Goal: Communication & Community: Answer question/provide support

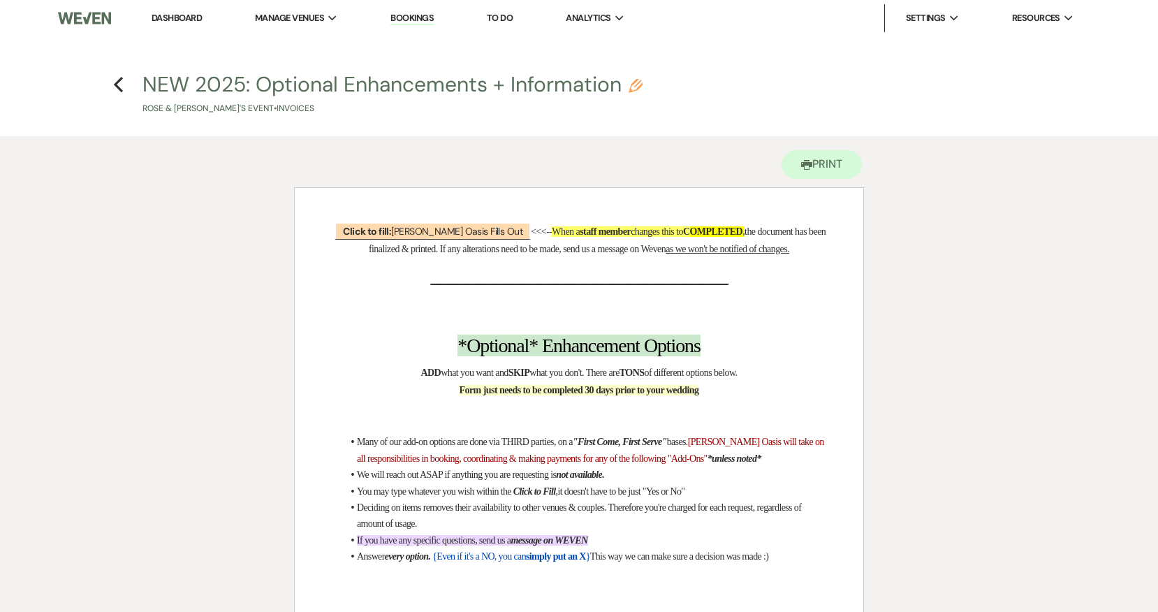
click at [189, 13] on link "Dashboard" at bounding box center [177, 18] width 50 height 12
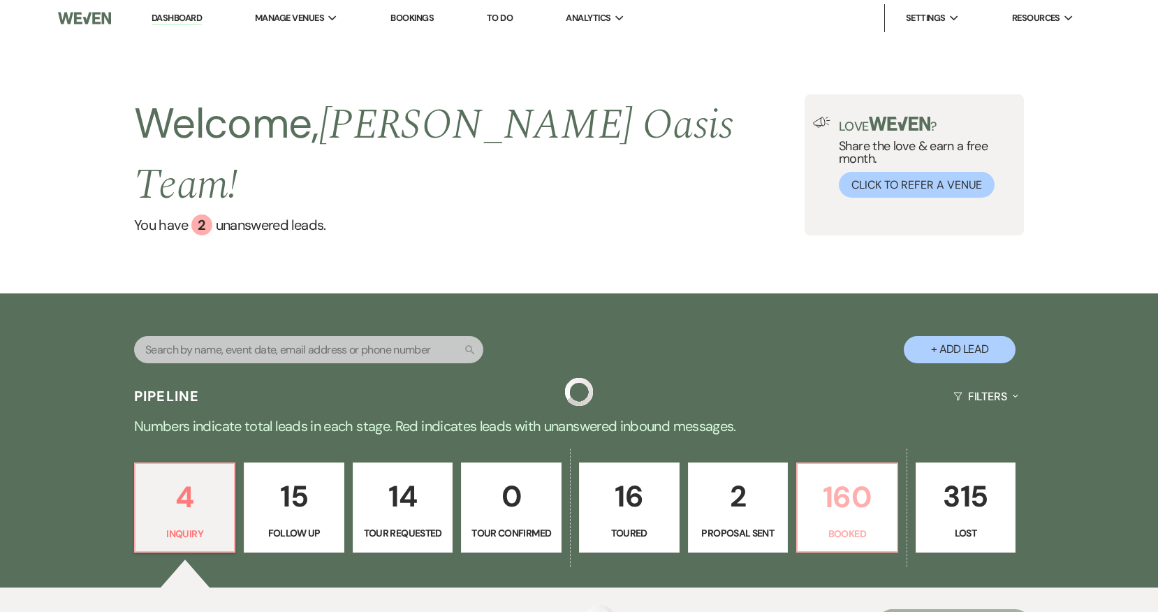
click at [846, 474] on p "160" at bounding box center [847, 497] width 82 height 47
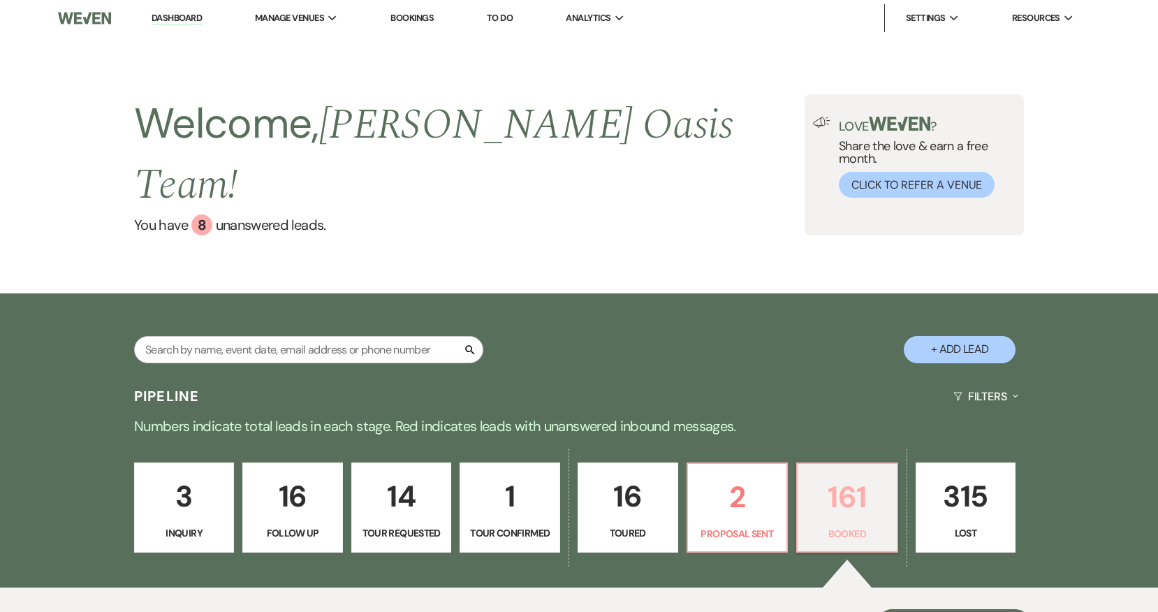
click at [842, 474] on p "161" at bounding box center [847, 497] width 82 height 47
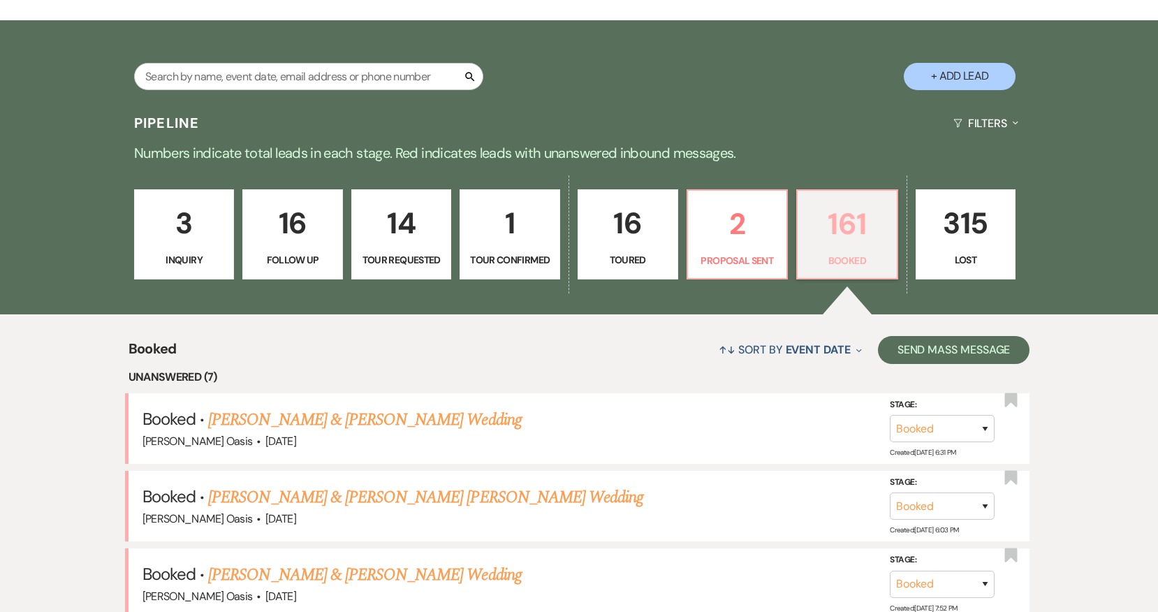
scroll to position [277, 0]
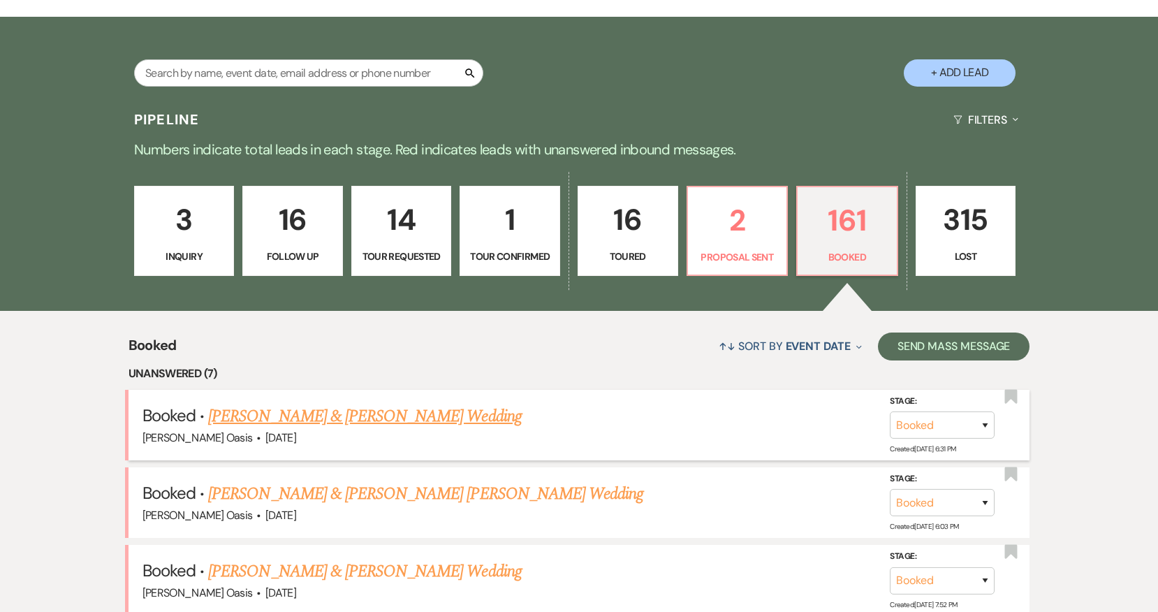
click at [400, 404] on link "[PERSON_NAME] & [PERSON_NAME] Wedding" at bounding box center [364, 416] width 313 height 25
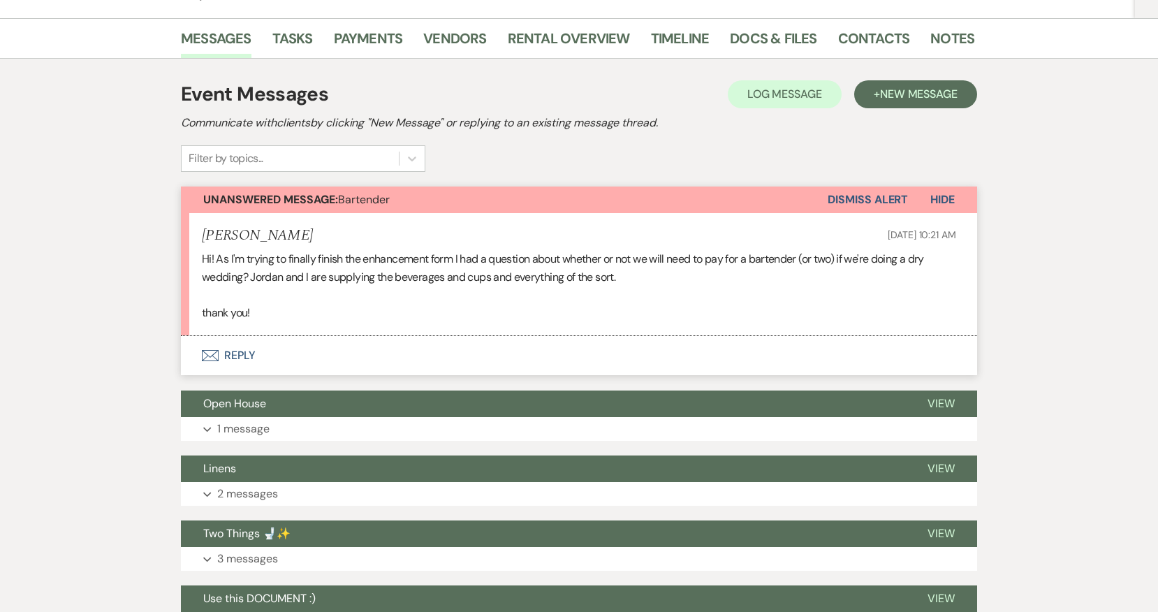
scroll to position [210, 0]
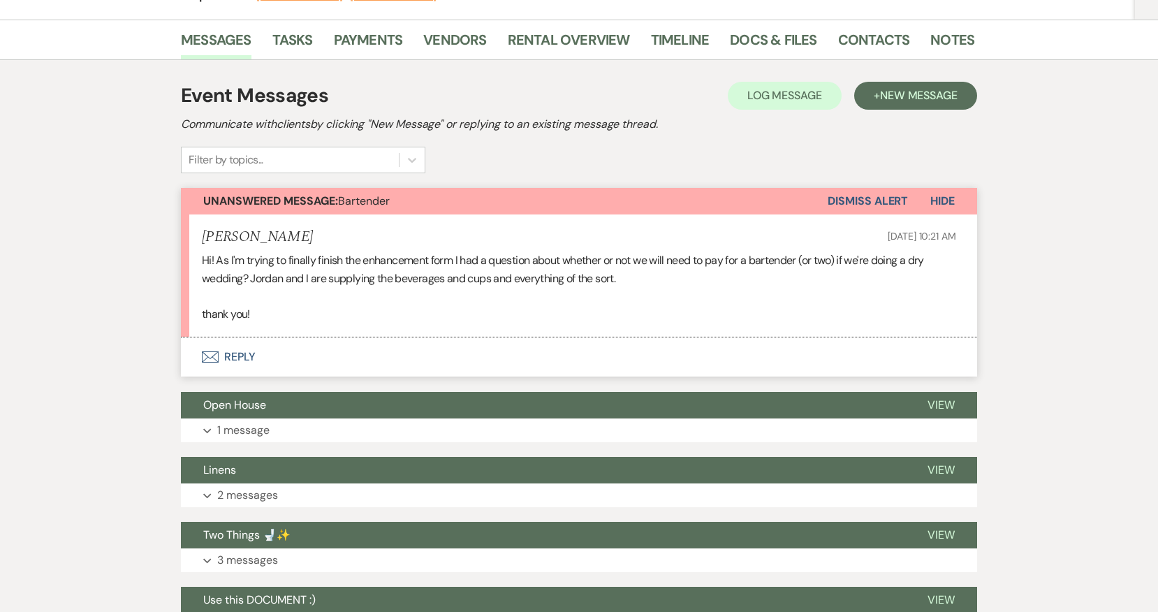
click at [410, 353] on button "Envelope Reply" at bounding box center [579, 356] width 796 height 39
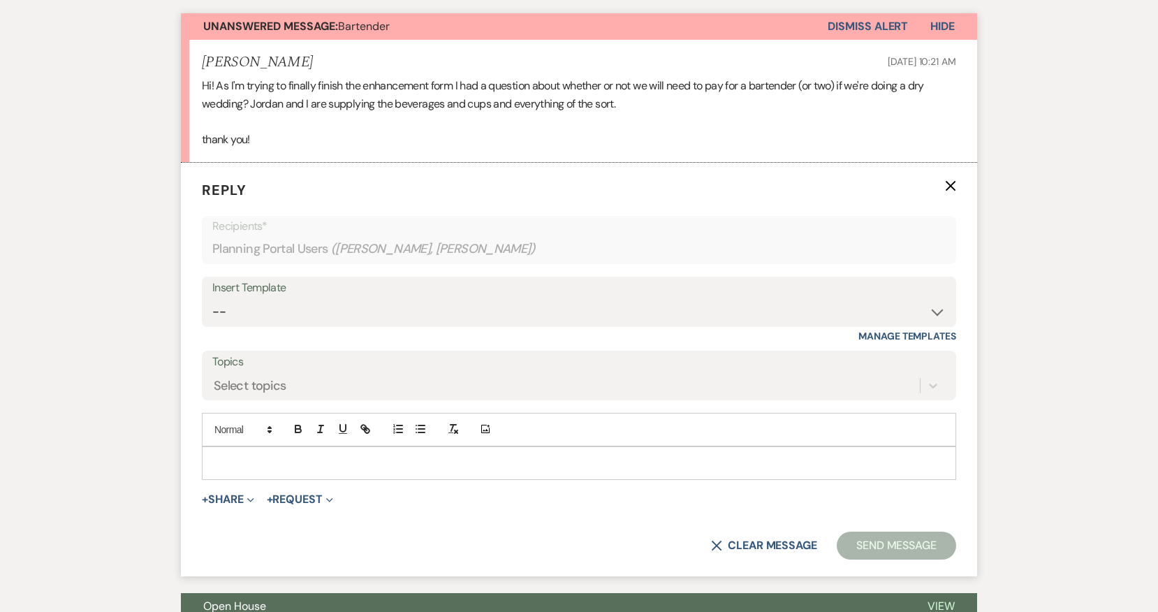
scroll to position [386, 0]
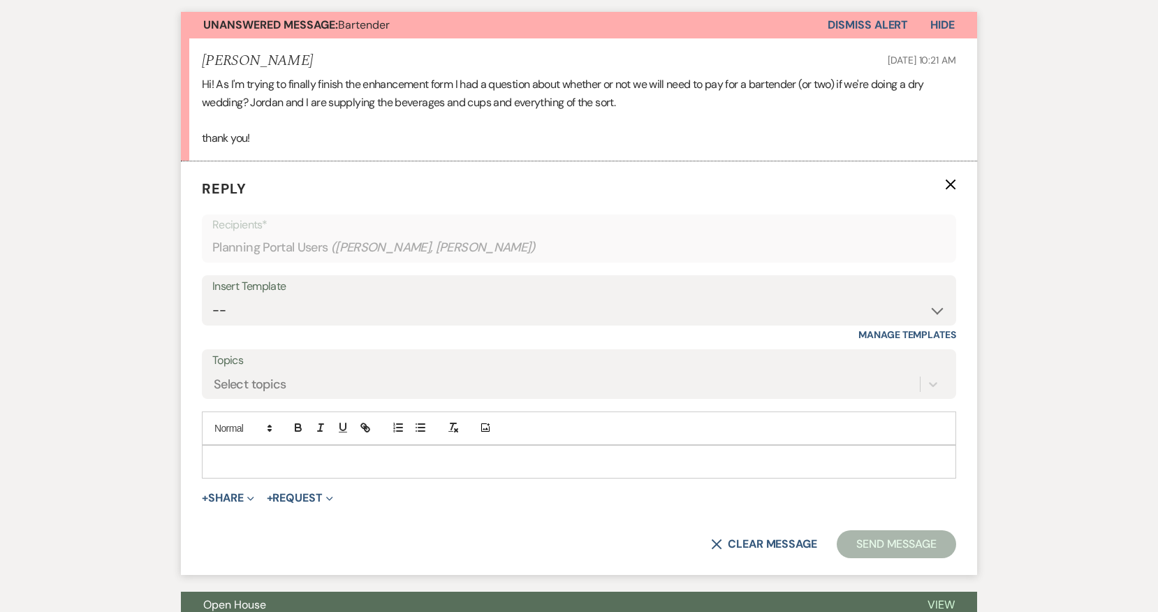
click at [346, 467] on p at bounding box center [579, 461] width 732 height 15
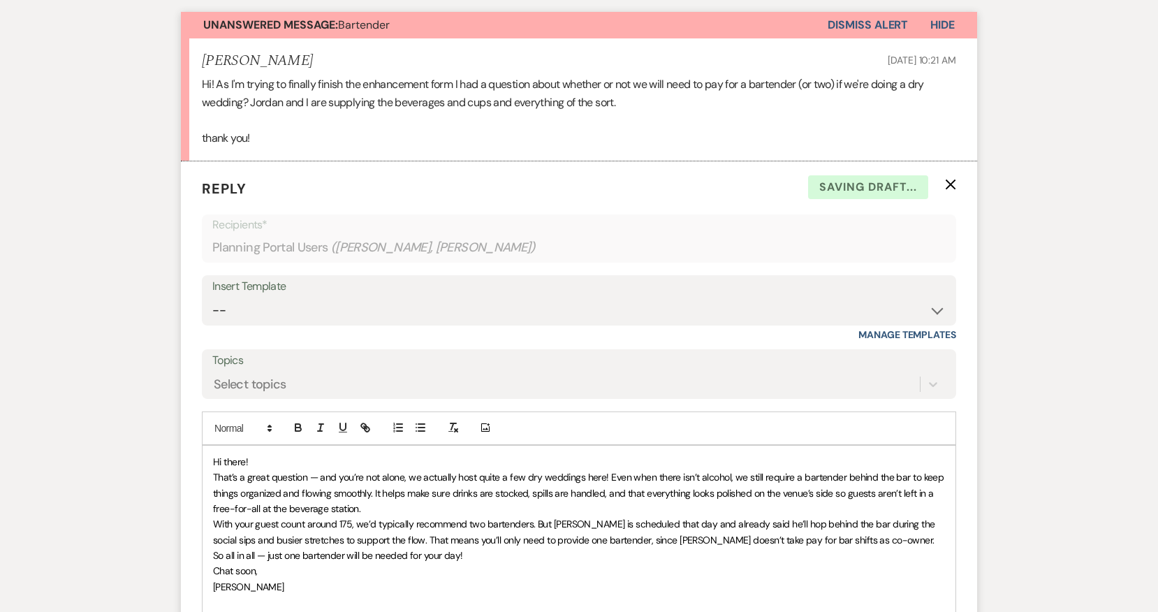
click at [247, 457] on span "Hi there!" at bounding box center [230, 461] width 35 height 13
click at [320, 477] on span "That’s a great question — and you’re not alone, we actually host quite a few dr…" at bounding box center [579, 493] width 733 height 44
click at [589, 472] on span "That’s a great question and you’re not alone, we actually host quite a few dry …" at bounding box center [574, 493] width 723 height 44
click at [830, 490] on span "That’s a great question and you’re not alone, we actually host quite a few dry …" at bounding box center [574, 493] width 723 height 44
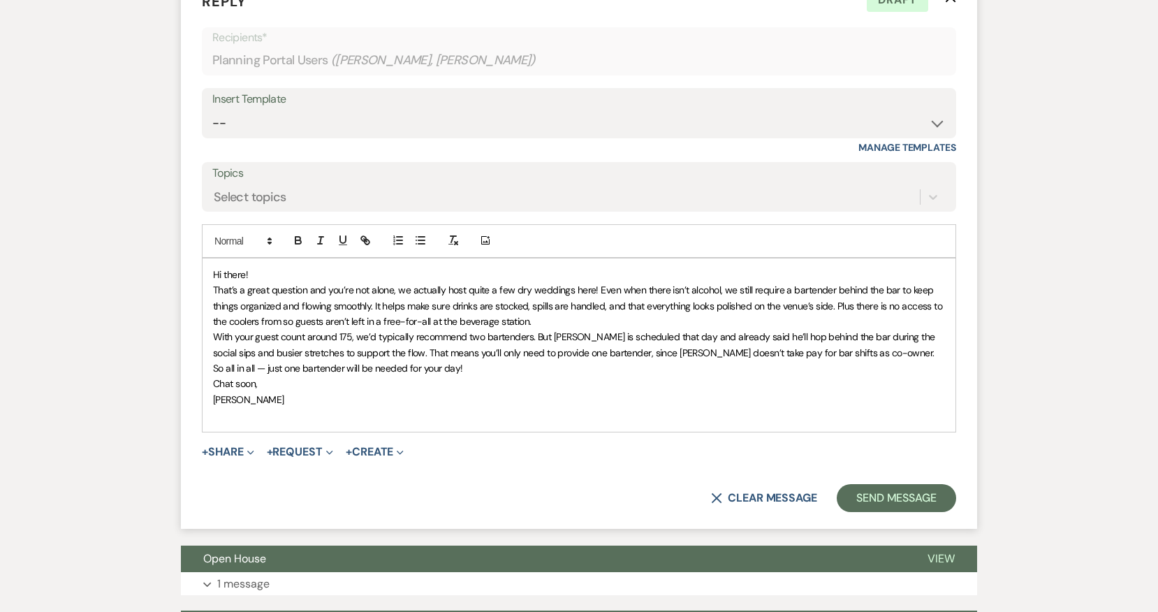
scroll to position [586, 0]
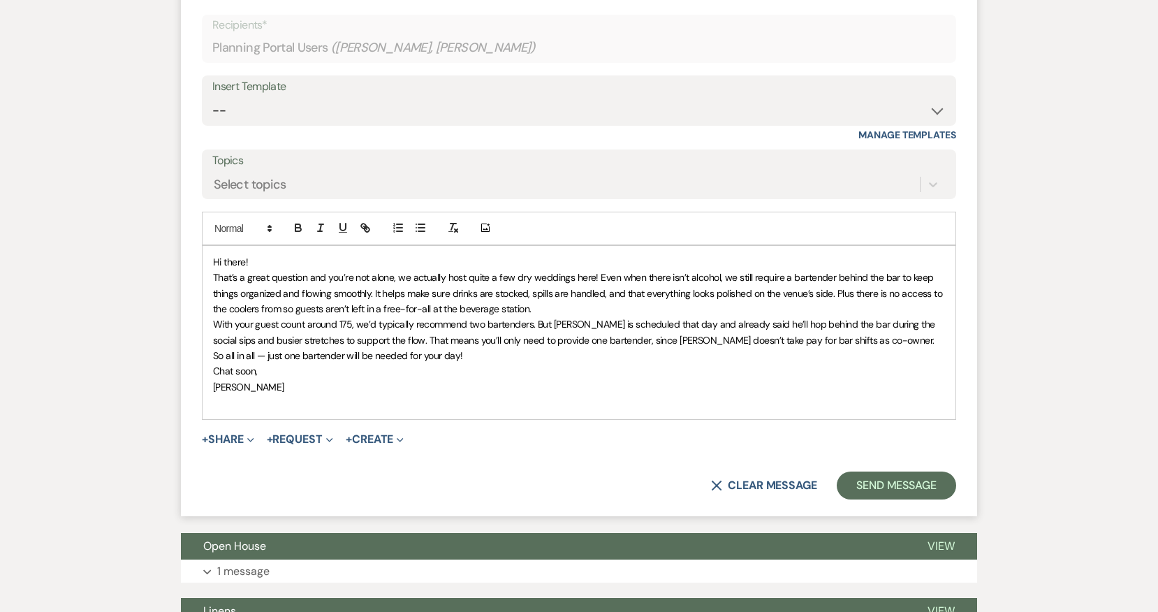
click at [365, 377] on p "Chat soon," at bounding box center [579, 370] width 732 height 15
click at [314, 275] on span "That’s a great question — and you’re not alone, we actually host quite a few dr…" at bounding box center [579, 293] width 733 height 44
click at [786, 277] on span "That’s a great question, and you’re not alone, we actually host quite a few dry…" at bounding box center [579, 293] width 732 height 44
click at [658, 290] on span "That’s a great question, and you’re not alone, we actually host quite a few dry…" at bounding box center [576, 293] width 726 height 44
click at [726, 293] on span "That’s a great question, and you’re not alone, we actually host quite a few dry…" at bounding box center [574, 293] width 722 height 44
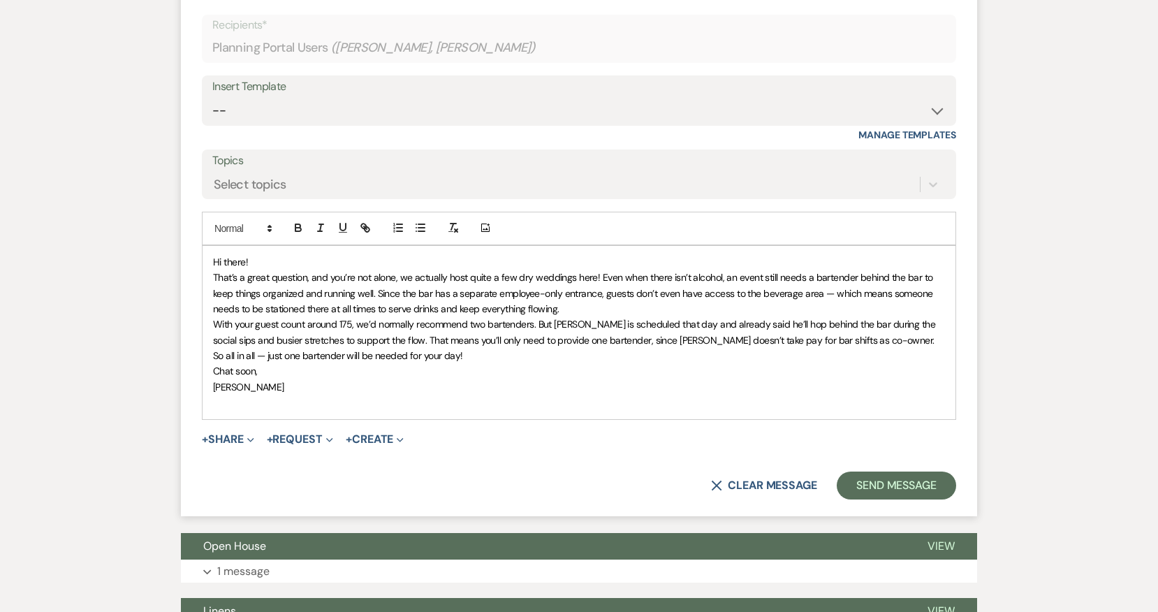
click at [828, 290] on span "That’s a great question, and you’re not alone, we actually host quite a few dry…" at bounding box center [574, 293] width 722 height 44
click at [587, 305] on p "That’s a great question, and you’re not alone, we actually host quite a few dry…" at bounding box center [579, 293] width 732 height 47
click at [721, 318] on span "With your guest count around 175, we’d normally recommend two bartenders. But A…" at bounding box center [575, 332] width 725 height 28
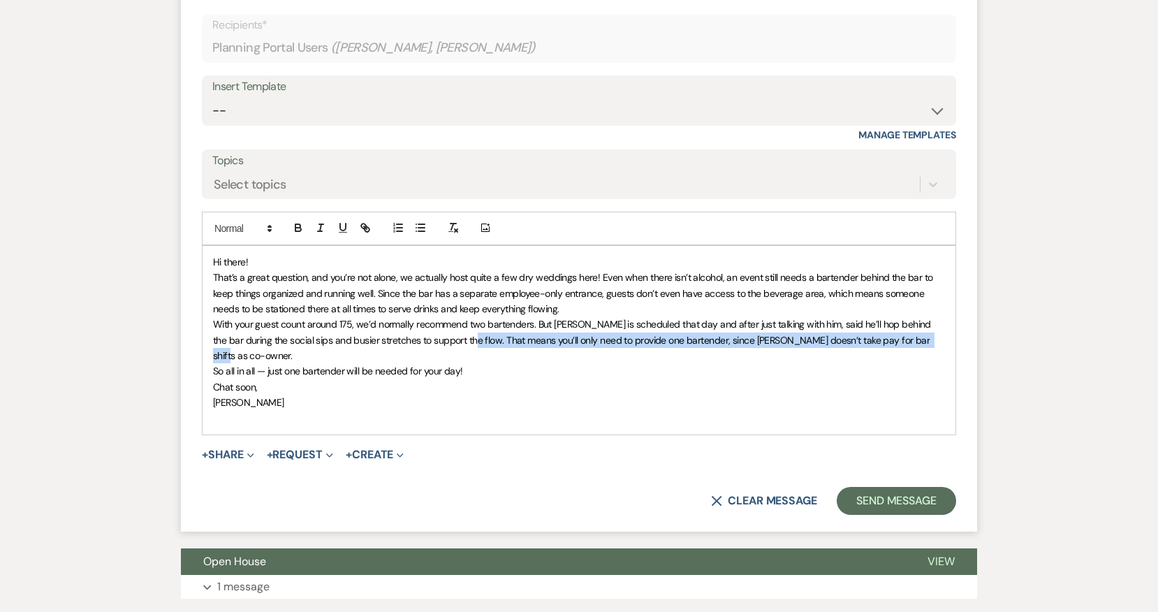
drag, startPoint x: 904, startPoint y: 337, endPoint x: 443, endPoint y: 332, distance: 461.0
click at [443, 332] on p "With your guest count around 175, we’d normally recommend two bartenders. But A…" at bounding box center [579, 339] width 732 height 47
click at [318, 221] on icon "button" at bounding box center [320, 227] width 13 height 13
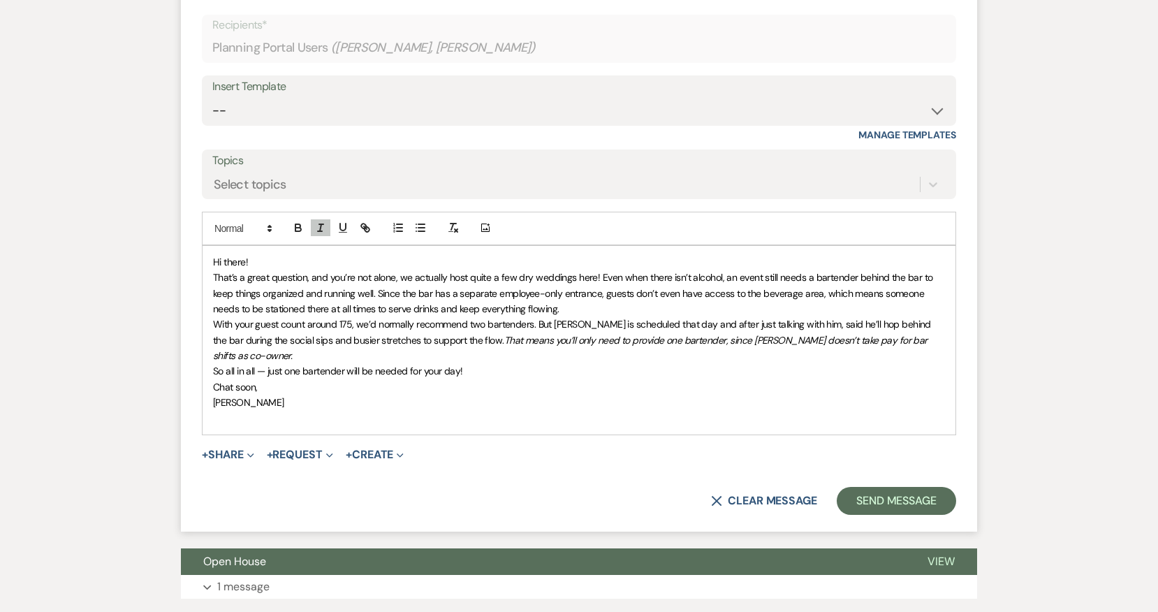
click at [555, 363] on p "So all in all — just one bartender will be needed for your day!" at bounding box center [579, 370] width 732 height 15
click at [310, 411] on p at bounding box center [579, 418] width 732 height 15
drag, startPoint x: 263, startPoint y: 384, endPoint x: 207, endPoint y: 376, distance: 57.1
click at [207, 376] on div "Hi there! That’s a great question, and you’re not alone, we actually host quite…" at bounding box center [579, 340] width 753 height 189
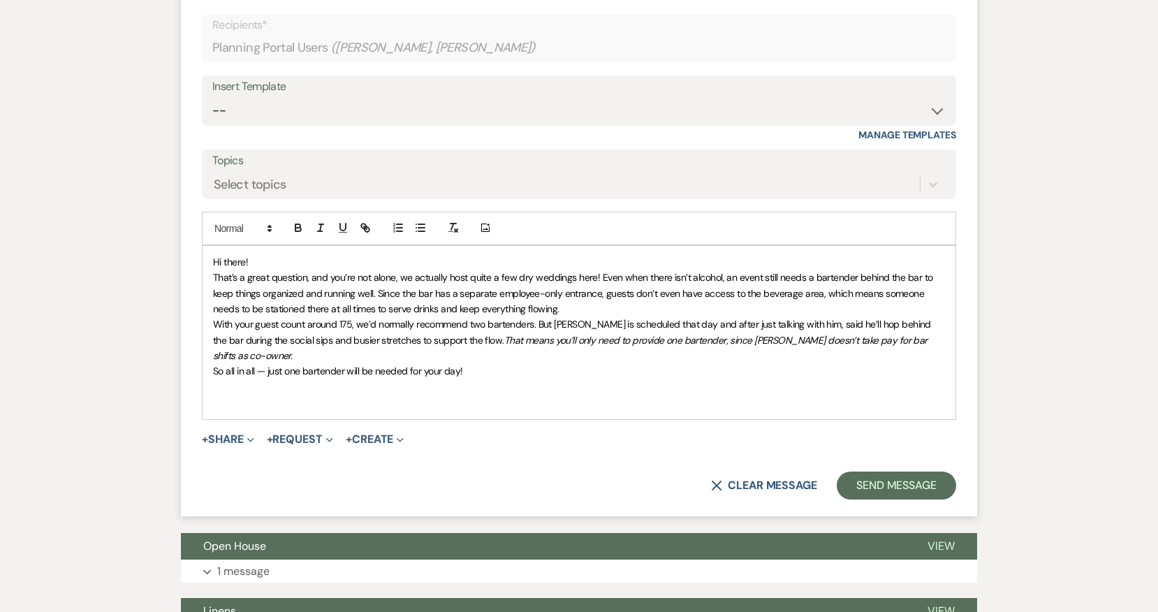
click at [445, 337] on em "That means you’ll only need to provide one bartender, since Austin doesn’t take…" at bounding box center [571, 348] width 717 height 28
click at [604, 335] on em "That means you’ll only need to provide one bartender, since Austin doesn’t take…" at bounding box center [571, 348] width 717 height 28
click at [916, 334] on p "With your guest count around 175, we’d normally recommend two bartenders. But A…" at bounding box center [579, 339] width 732 height 47
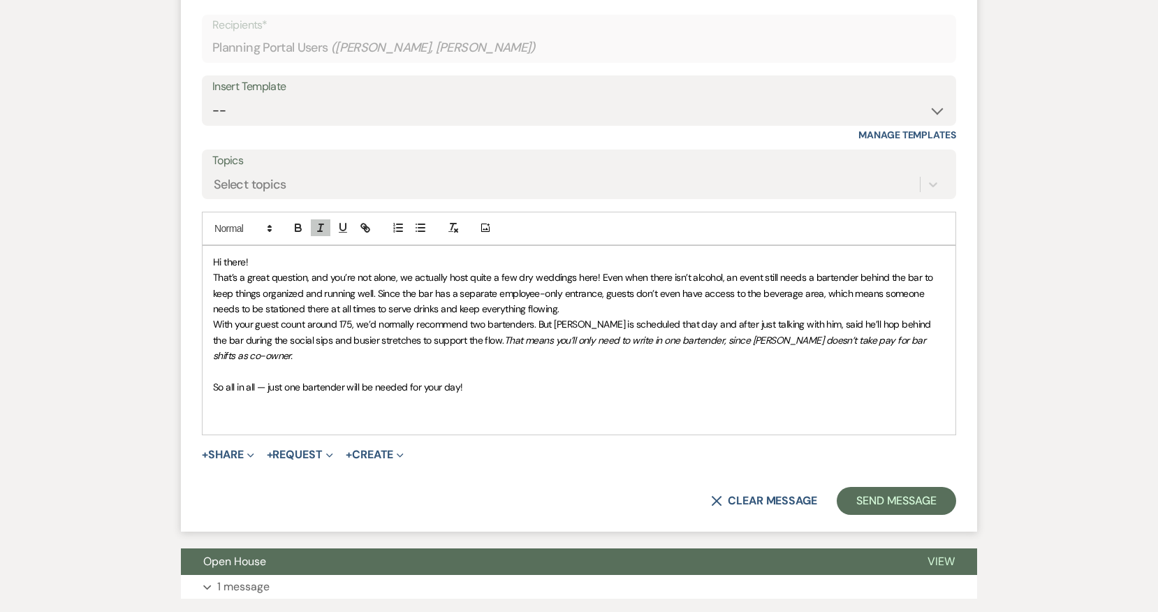
click at [477, 395] on p at bounding box center [579, 402] width 732 height 15
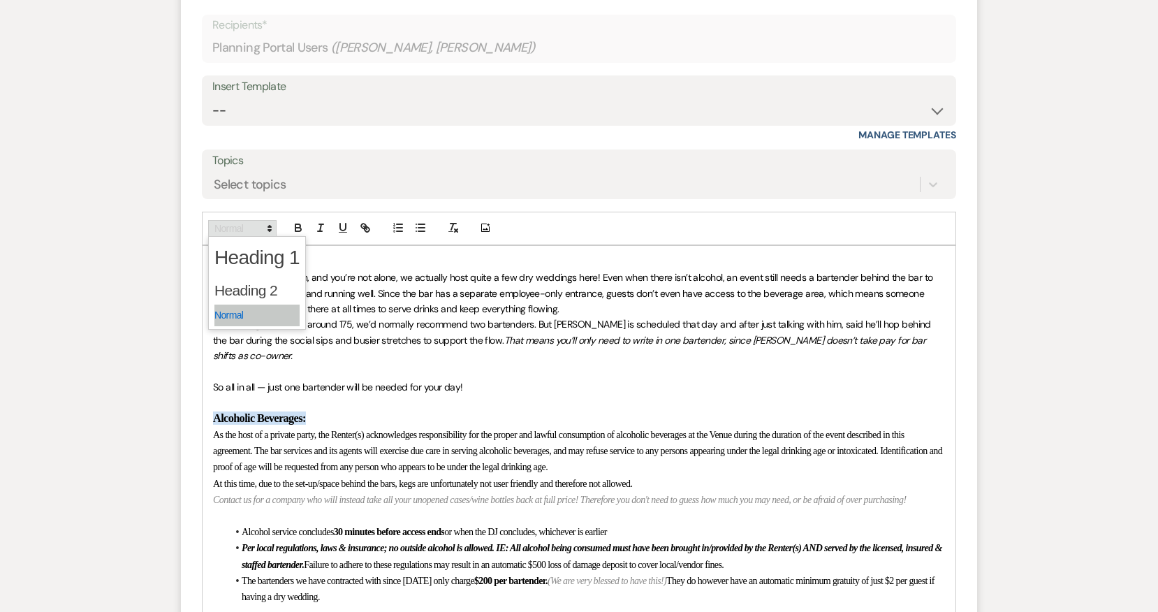
click at [254, 229] on span at bounding box center [242, 228] width 68 height 17
click at [251, 307] on span at bounding box center [256, 315] width 85 height 22
click at [249, 430] on span "As the host of a private party, the Renter(s) acknowledges responsibility for t…" at bounding box center [558, 435] width 691 height 10
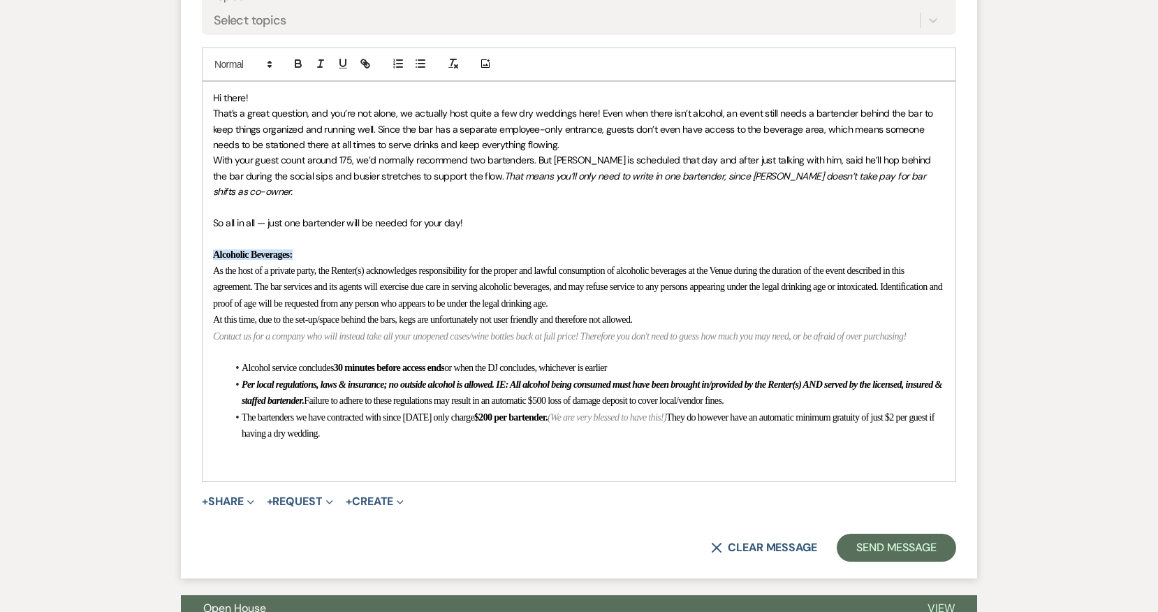
scroll to position [751, 0]
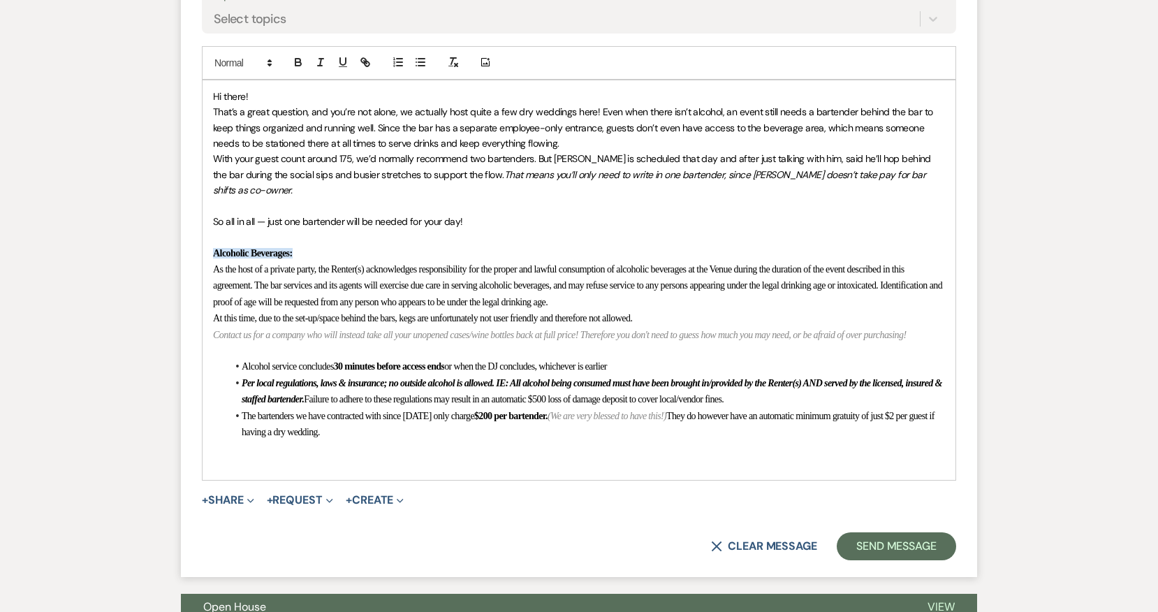
click at [242, 229] on p at bounding box center [579, 236] width 732 height 15
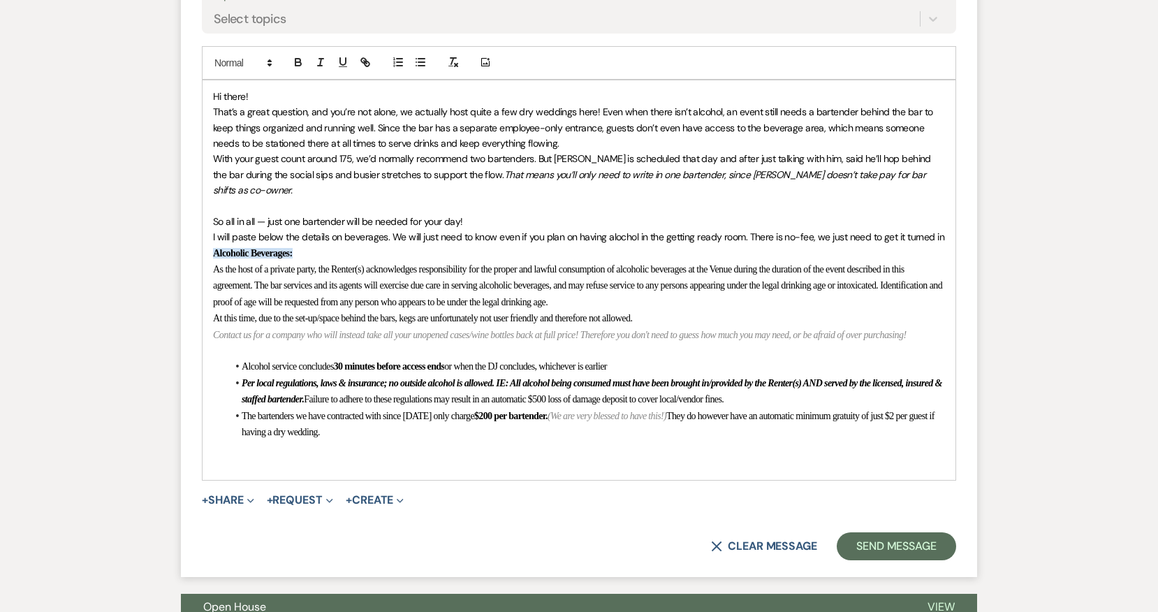
drag, startPoint x: 946, startPoint y: 222, endPoint x: 206, endPoint y: 222, distance: 739.6
click at [206, 222] on div "Hi there! That’s a great question, and you’re not alone, we actually host quite…" at bounding box center [579, 279] width 753 height 399
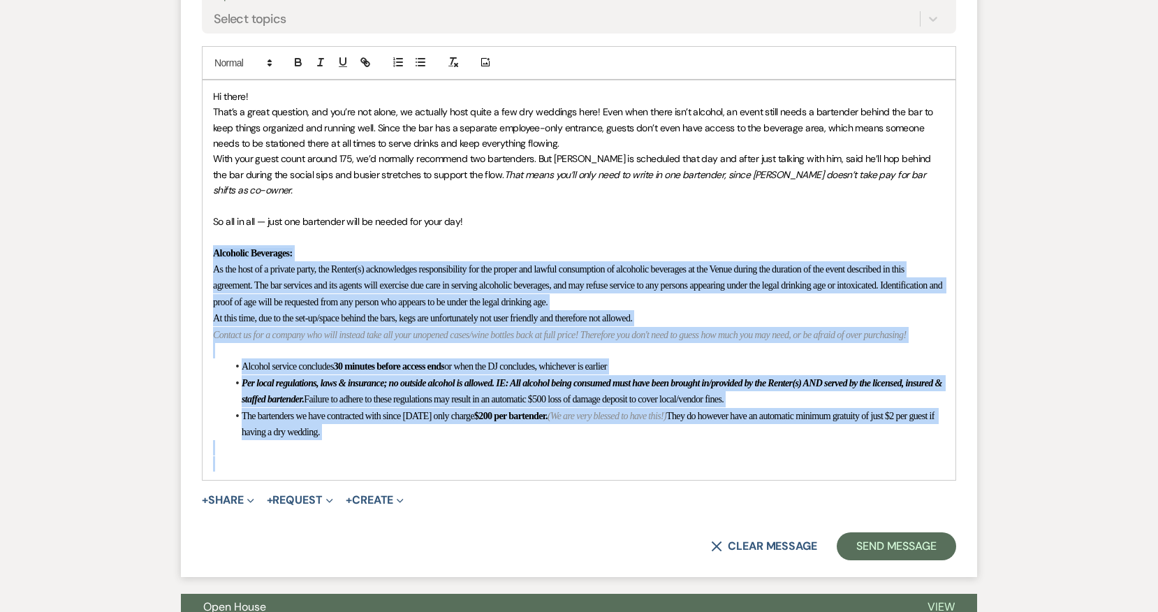
drag, startPoint x: 230, startPoint y: 483, endPoint x: 189, endPoint y: 234, distance: 252.0
click at [189, 234] on form "Reply X Saving draft... Recipients* Planning Portal Users ( Zoe Culbertson, Jor…" at bounding box center [579, 186] width 796 height 781
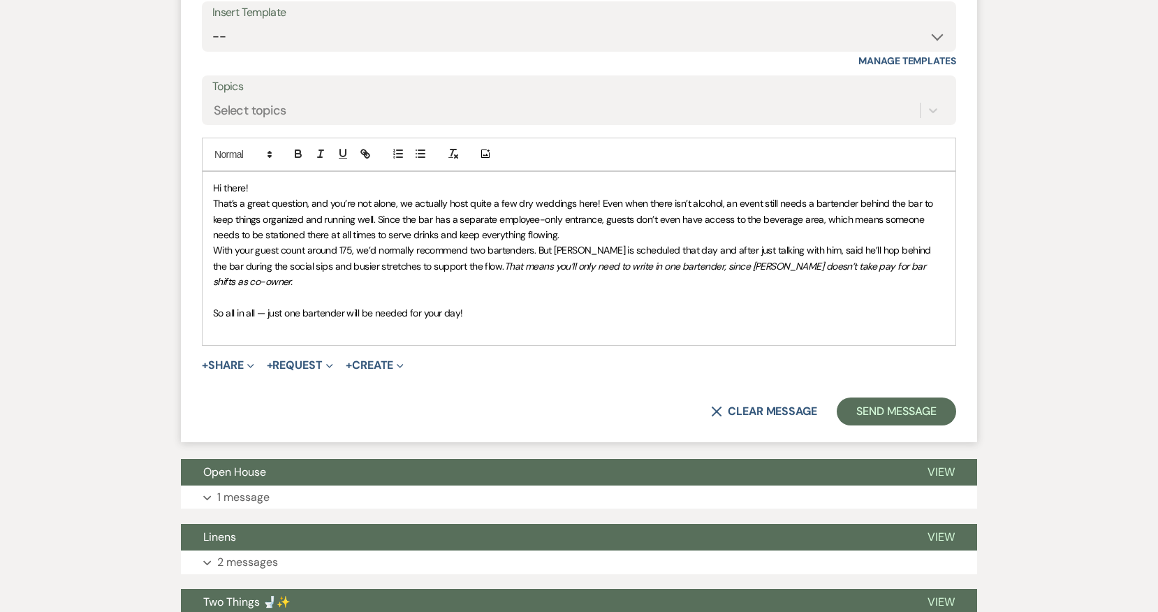
scroll to position [646, 0]
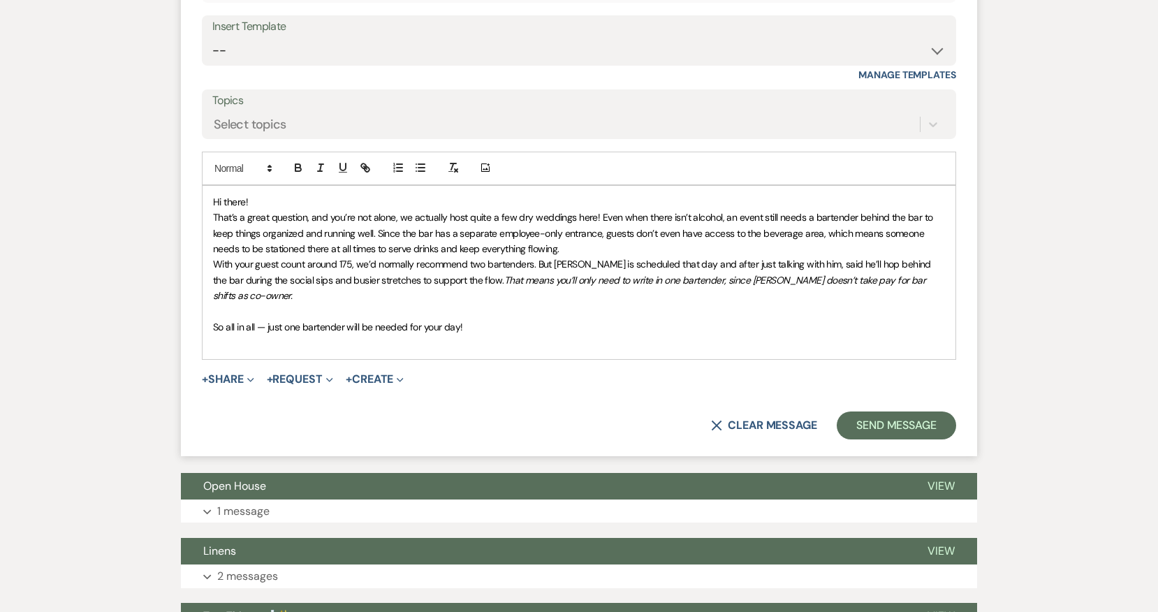
click at [934, 216] on p "That’s a great question, and you’re not alone, we actually host quite a few dry…" at bounding box center [579, 233] width 732 height 47
click at [654, 240] on p "That’s a great question, and you’re not alone, we actually host quite a few dry…" at bounding box center [579, 233] width 732 height 47
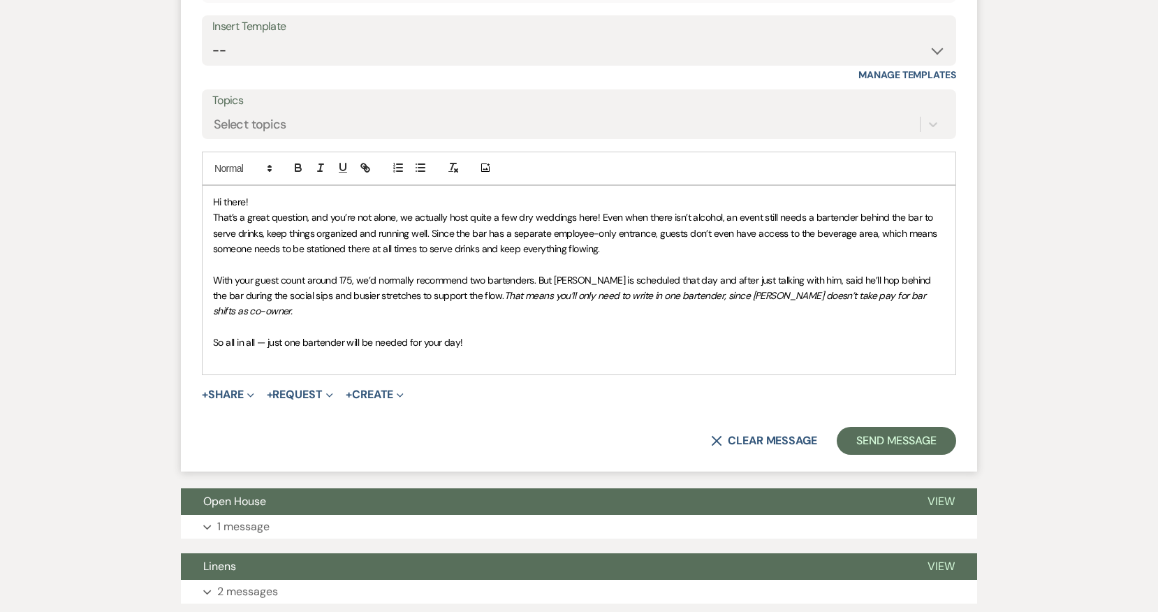
click at [355, 336] on span "So all in all — just one bartender will be needed for your day!" at bounding box center [338, 342] width 250 height 13
click at [344, 319] on p at bounding box center [579, 326] width 732 height 15
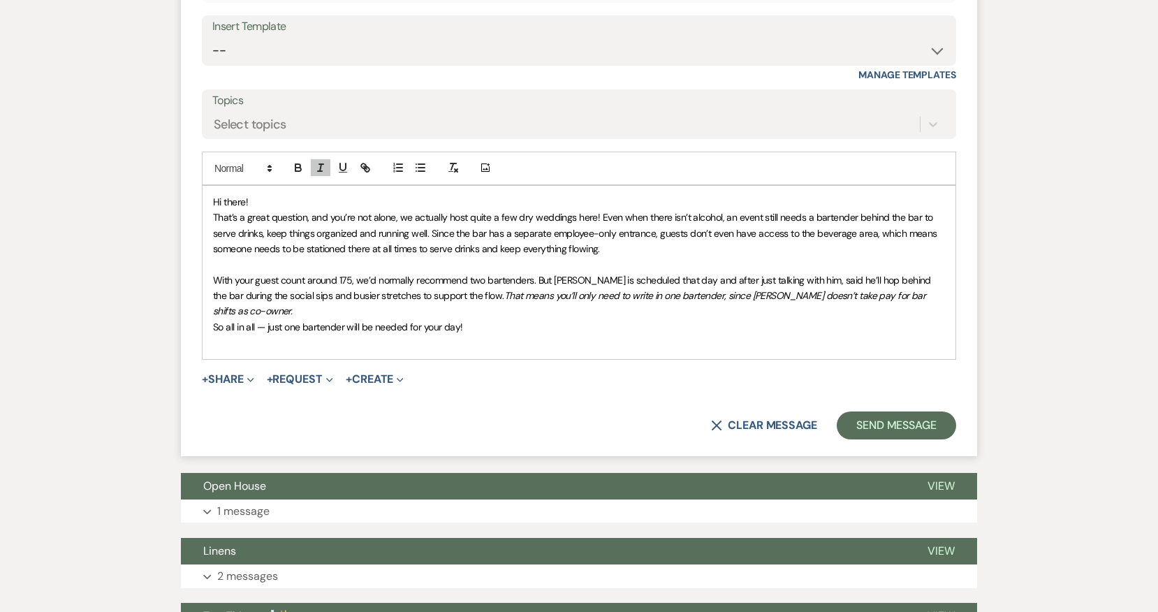
click at [263, 321] on span "So all in all — just one bartender will be needed for your day!" at bounding box center [338, 327] width 250 height 13
click at [441, 339] on div "Hi there! That’s a great question, and you’re not alone, we actually host quite…" at bounding box center [579, 272] width 753 height 173
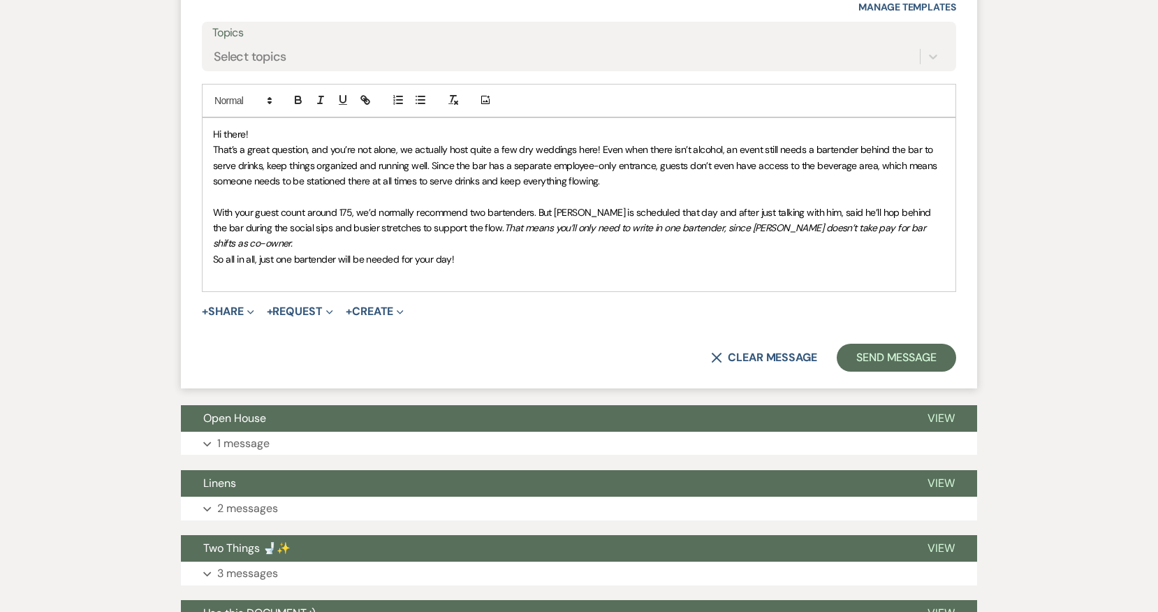
scroll to position [719, 0]
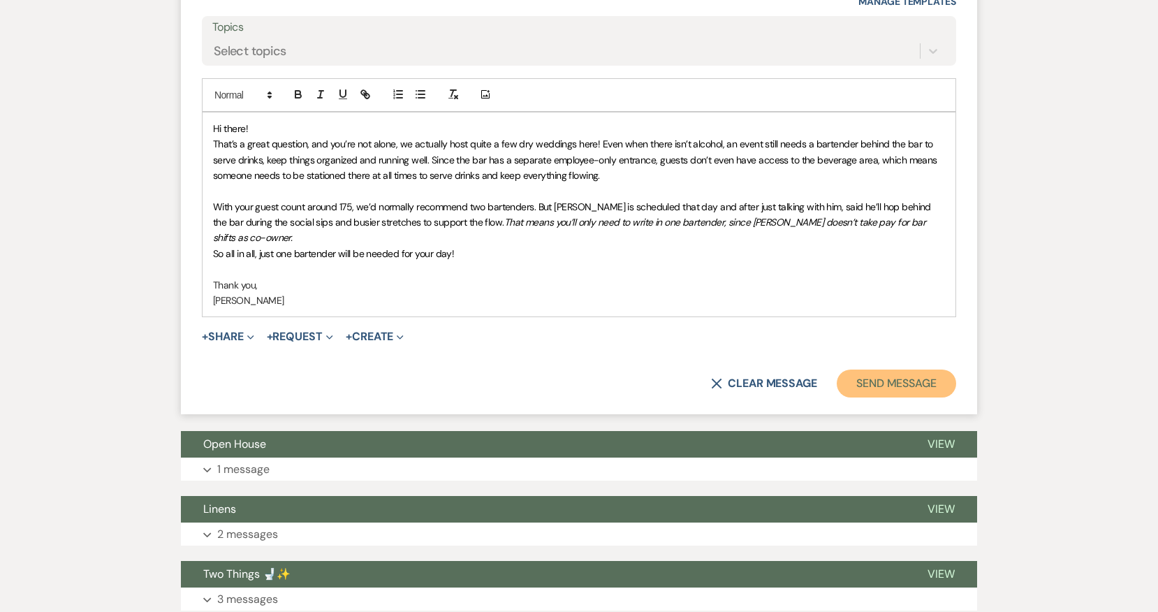
click at [914, 372] on button "Send Message" at bounding box center [896, 383] width 119 height 28
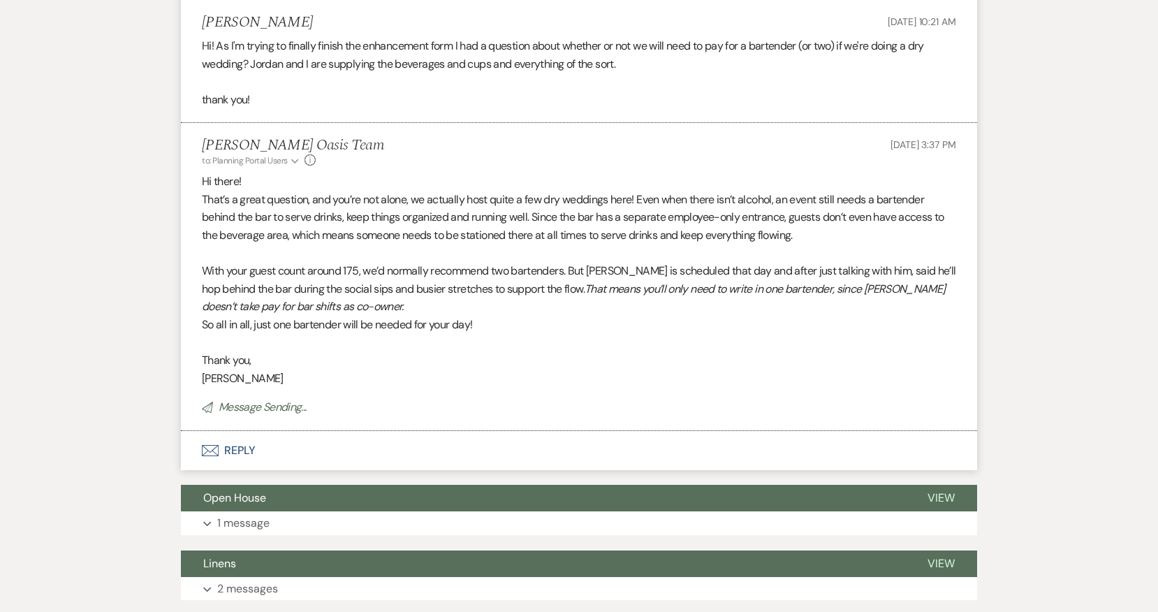
scroll to position [0, 0]
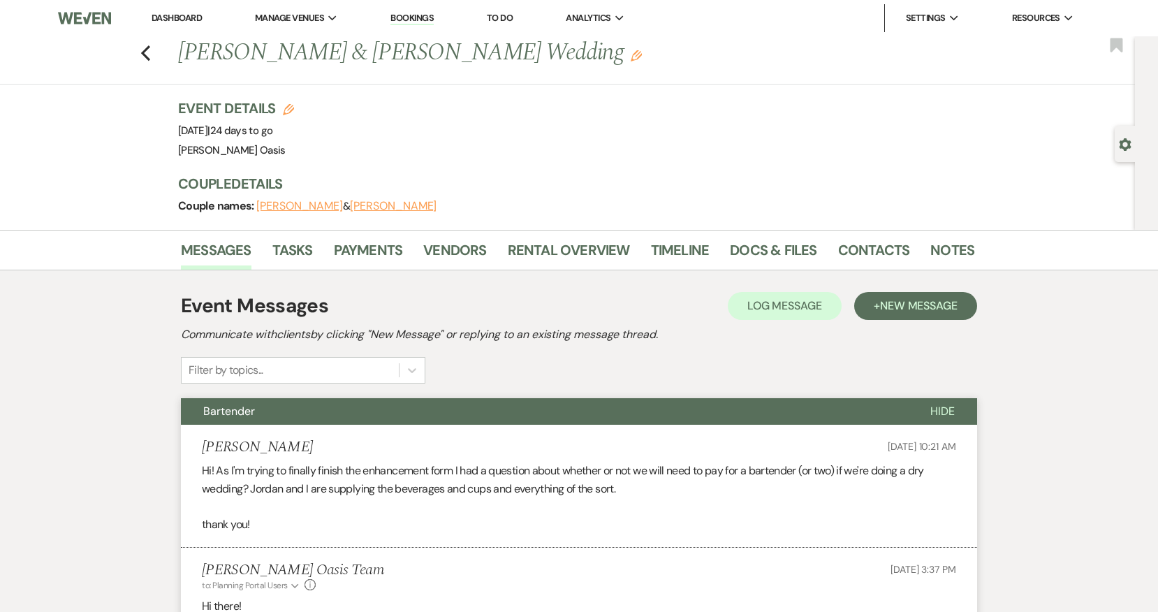
click at [177, 15] on link "Dashboard" at bounding box center [177, 18] width 50 height 12
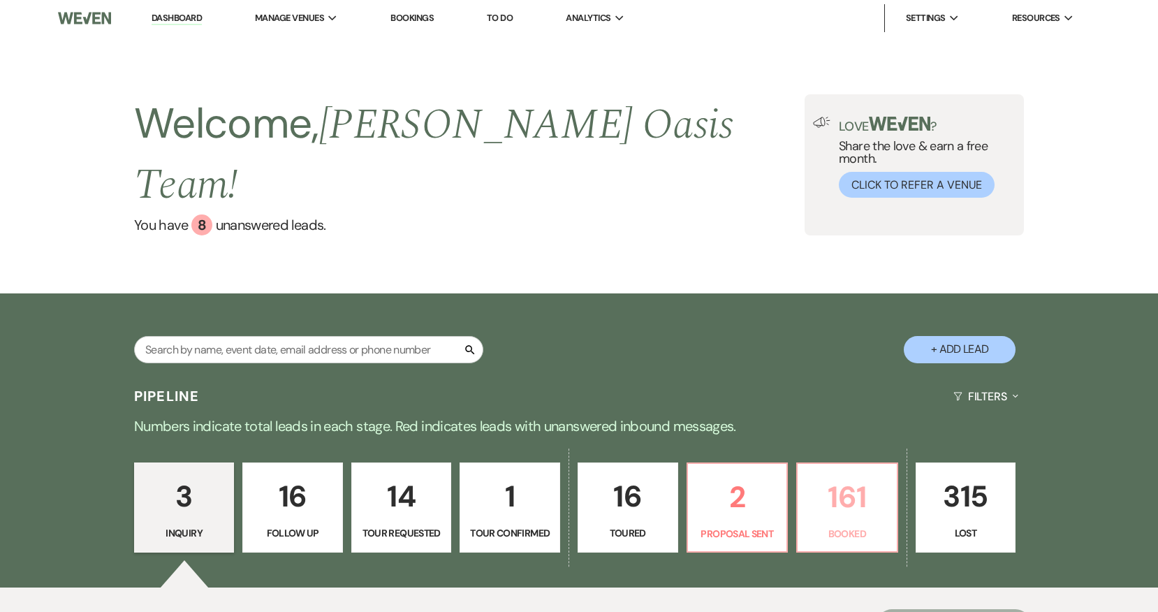
click at [857, 474] on p "161" at bounding box center [847, 497] width 82 height 47
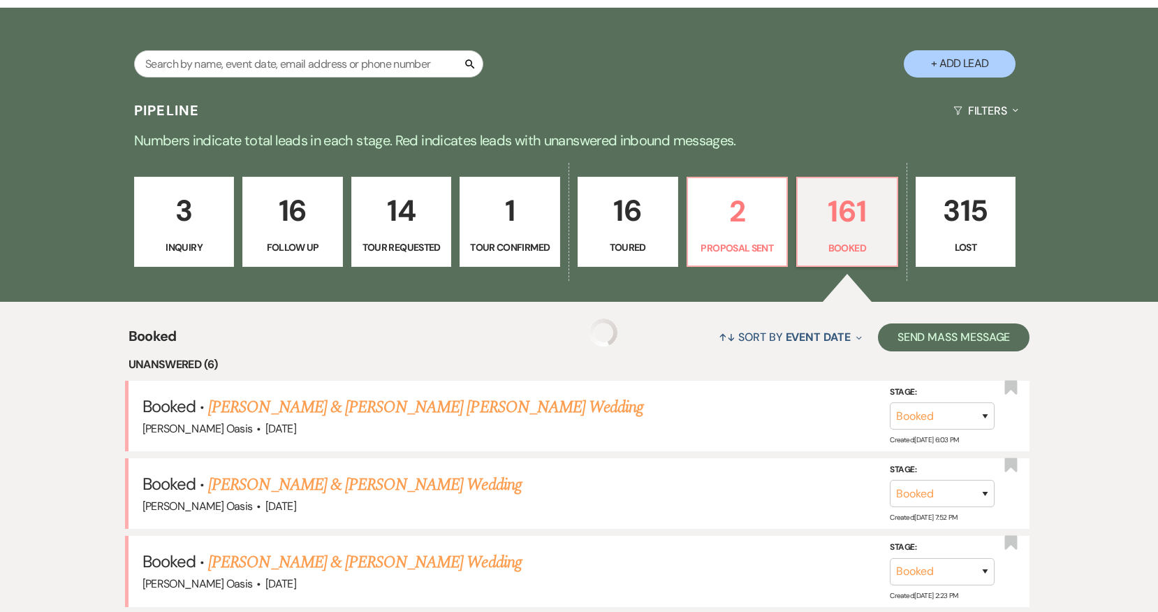
scroll to position [365, 0]
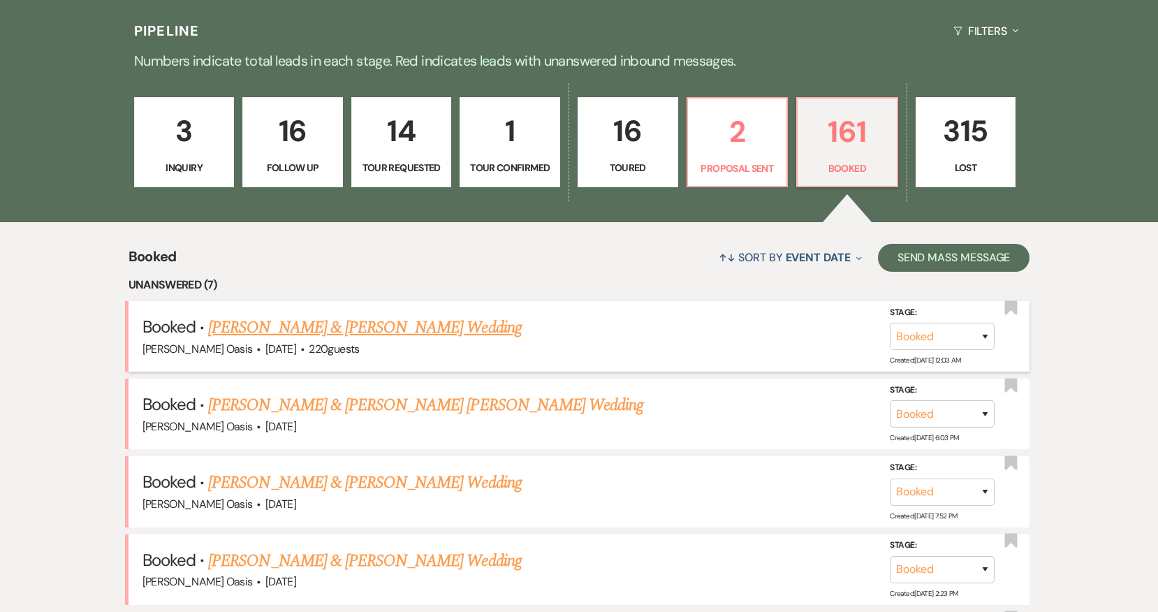
click at [372, 315] on link "[PERSON_NAME] & [PERSON_NAME] Wedding" at bounding box center [364, 327] width 313 height 25
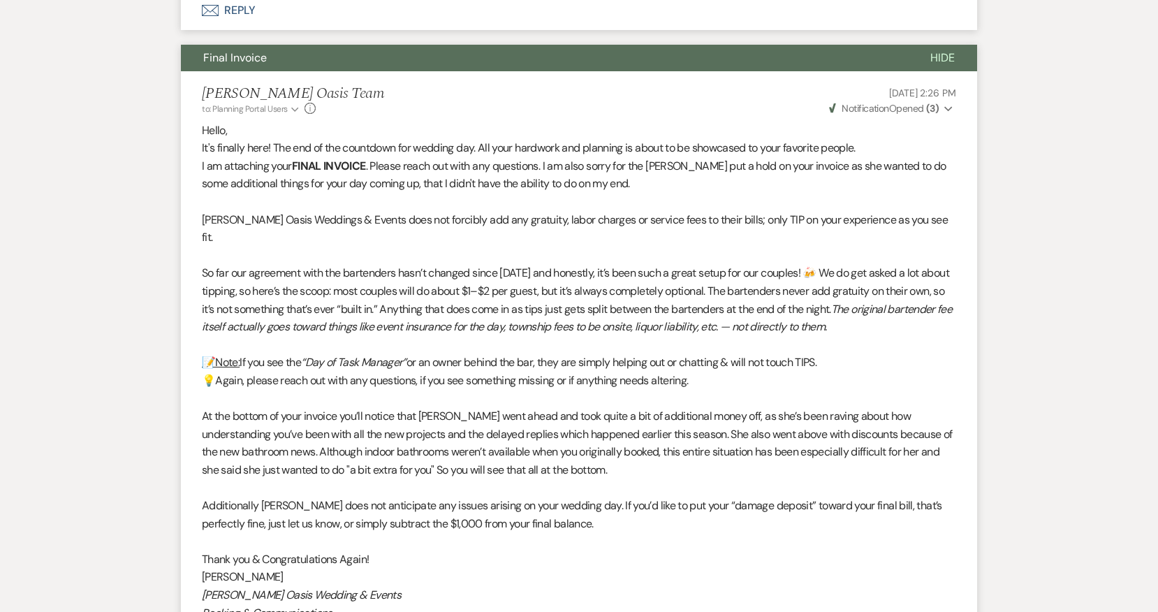
scroll to position [1003, 0]
